Goal: Find specific page/section: Find specific page/section

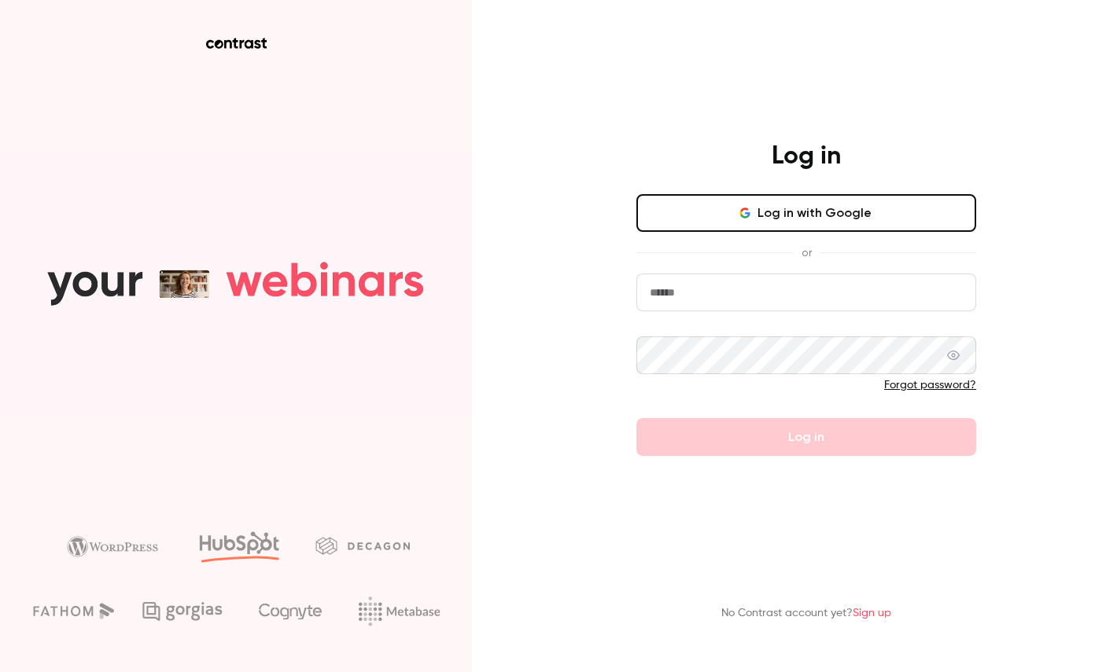
click at [798, 207] on button "Log in with Google" at bounding box center [806, 213] width 340 height 38
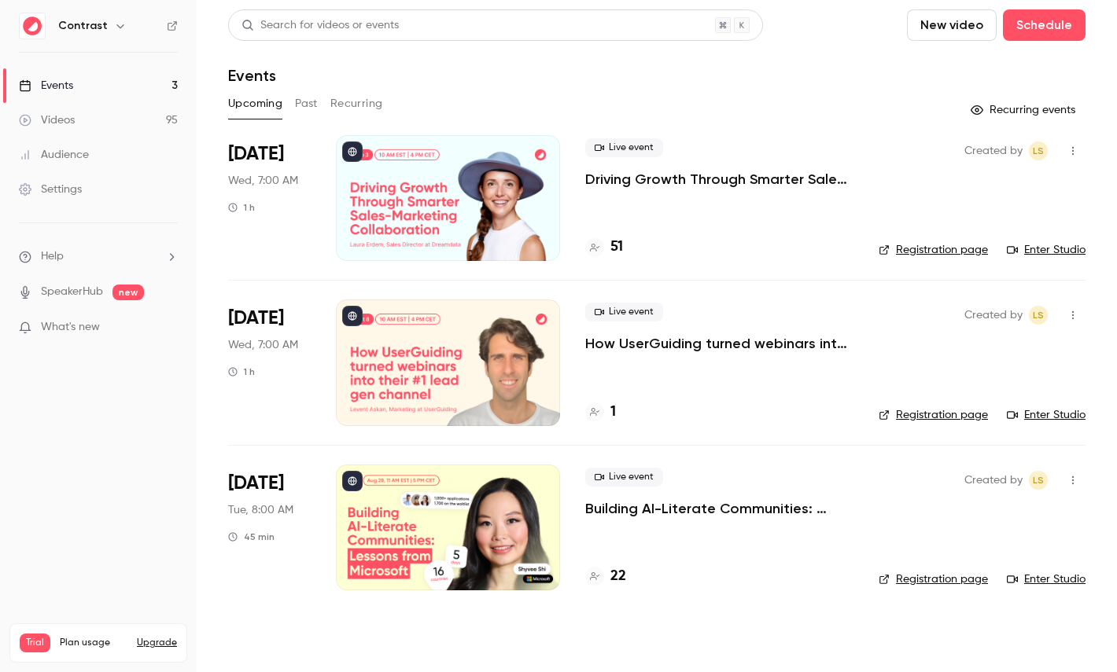
click at [144, 155] on link "Audience" at bounding box center [98, 155] width 197 height 35
